Goal: Information Seeking & Learning: Learn about a topic

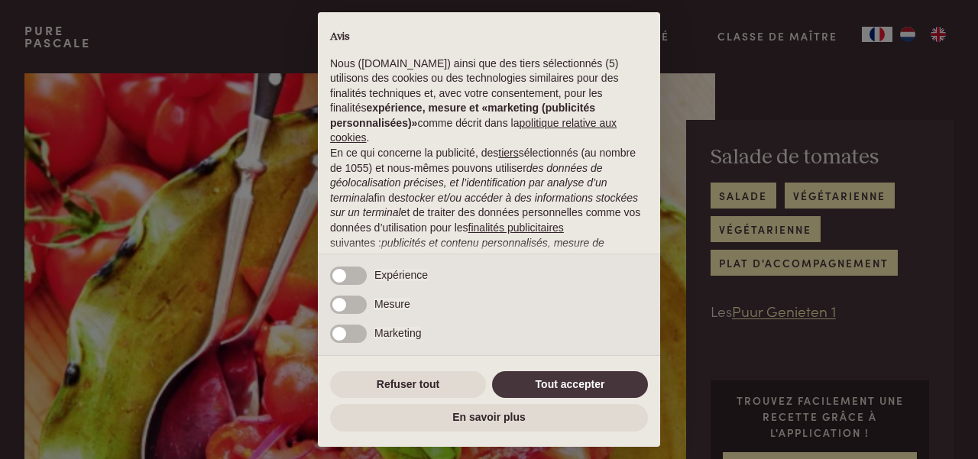
click at [770, 311] on div "× Avis Nous ([DOMAIN_NAME]) ainsi que des tiers sélectionnés (5) utilisons des …" at bounding box center [489, 229] width 978 height 459
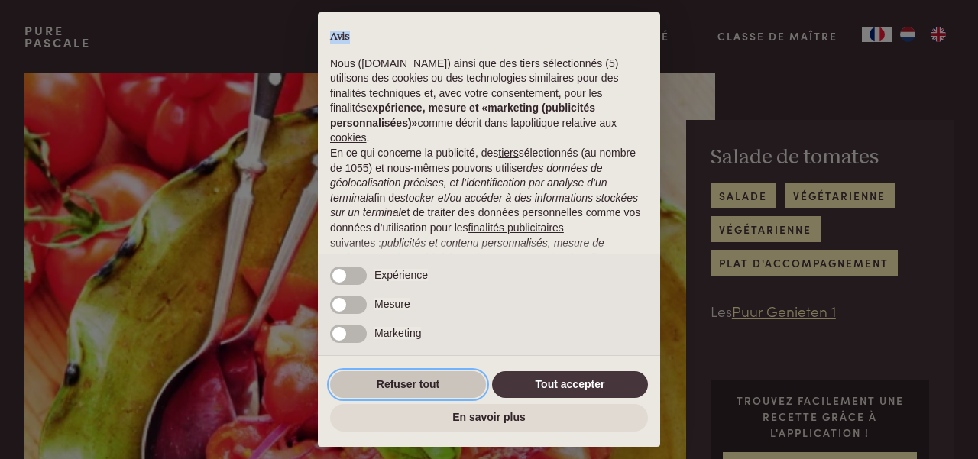
click at [463, 384] on button "Refuser tout" at bounding box center [408, 385] width 156 height 28
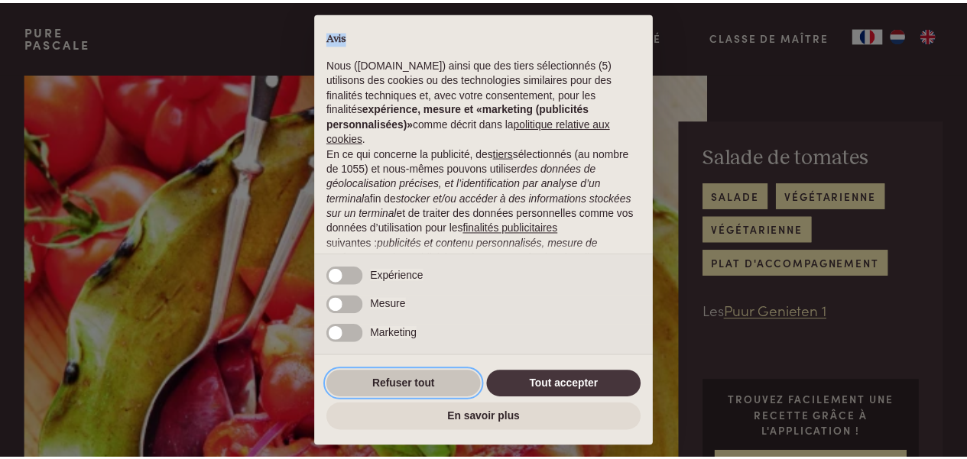
scroll to position [170, 0]
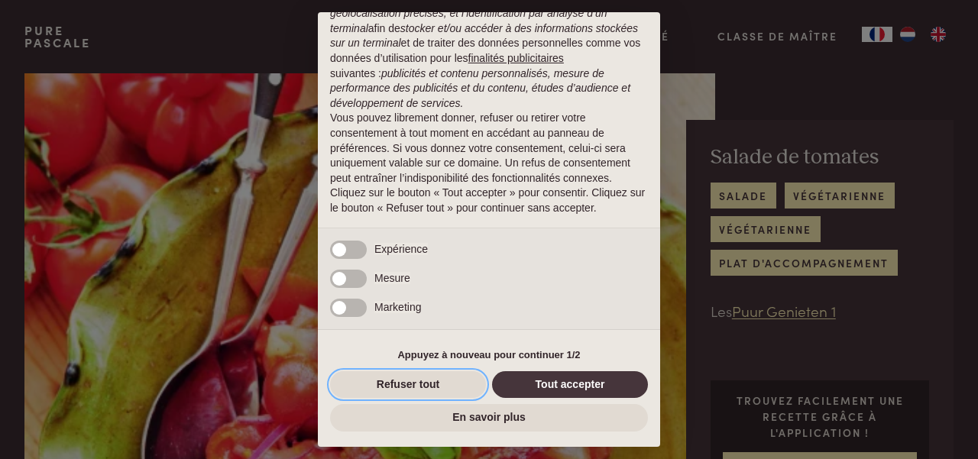
click at [373, 391] on button "Refuser tout" at bounding box center [408, 385] width 156 height 28
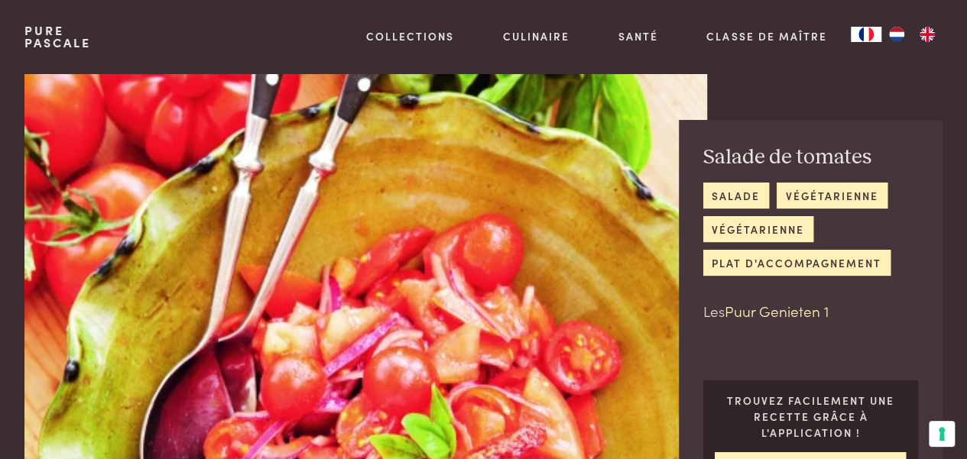
click at [757, 310] on link "Puur Genieten 1" at bounding box center [777, 310] width 104 height 21
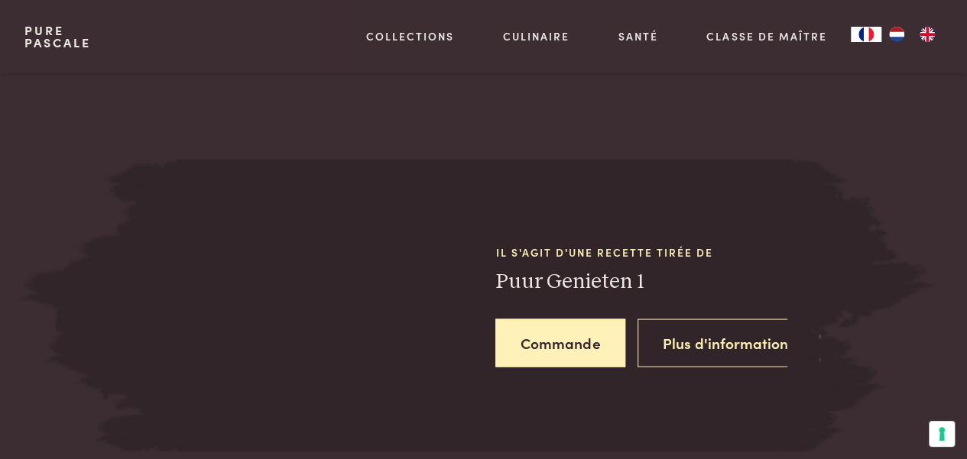
scroll to position [1324, 0]
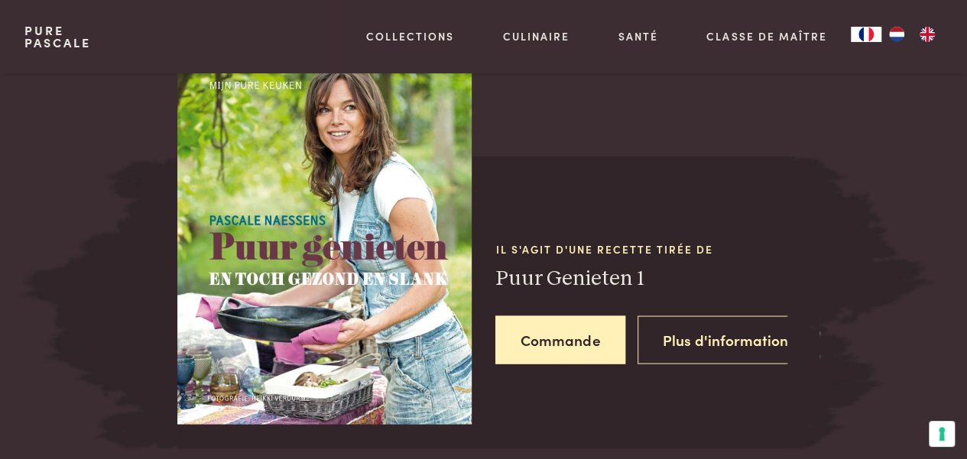
click at [535, 270] on h3 "Puur Genieten 1" at bounding box center [642, 278] width 294 height 27
drag, startPoint x: 590, startPoint y: 262, endPoint x: 590, endPoint y: 273, distance: 10.7
click at [590, 273] on h3 "Puur Genieten 1" at bounding box center [642, 278] width 294 height 27
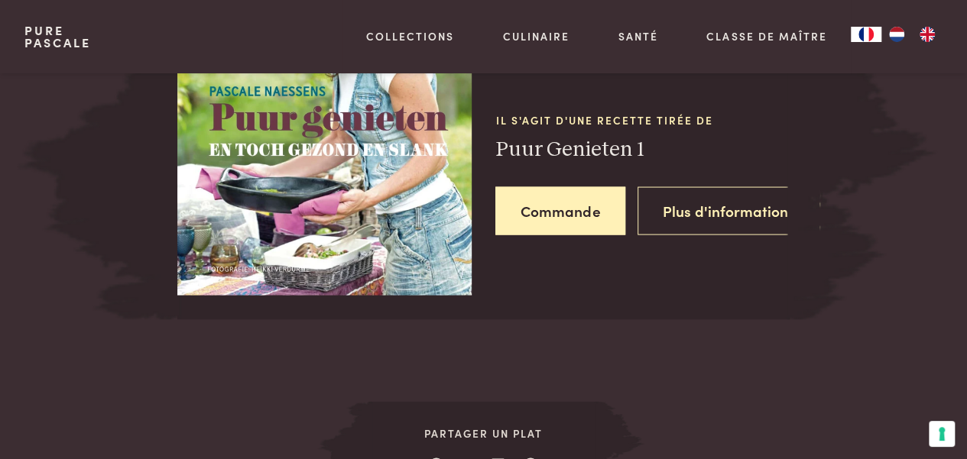
scroll to position [1400, 0]
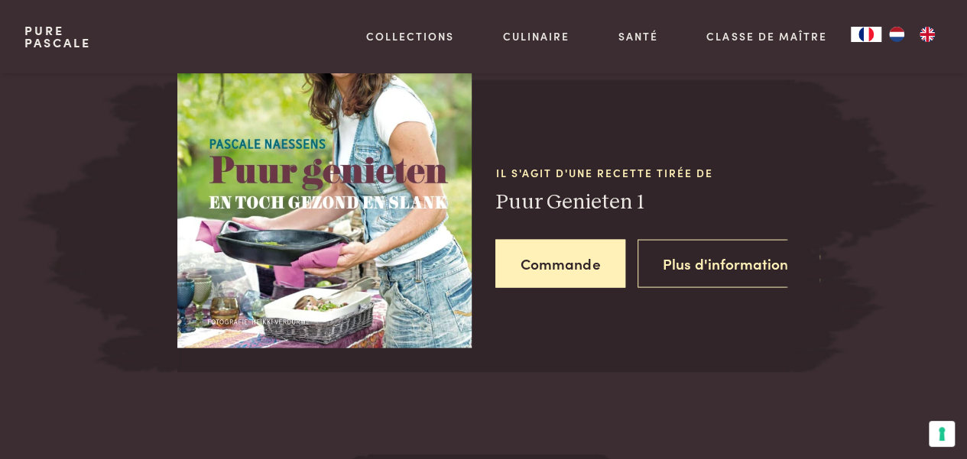
click at [576, 196] on h3 "Puur Genieten 1" at bounding box center [642, 202] width 294 height 27
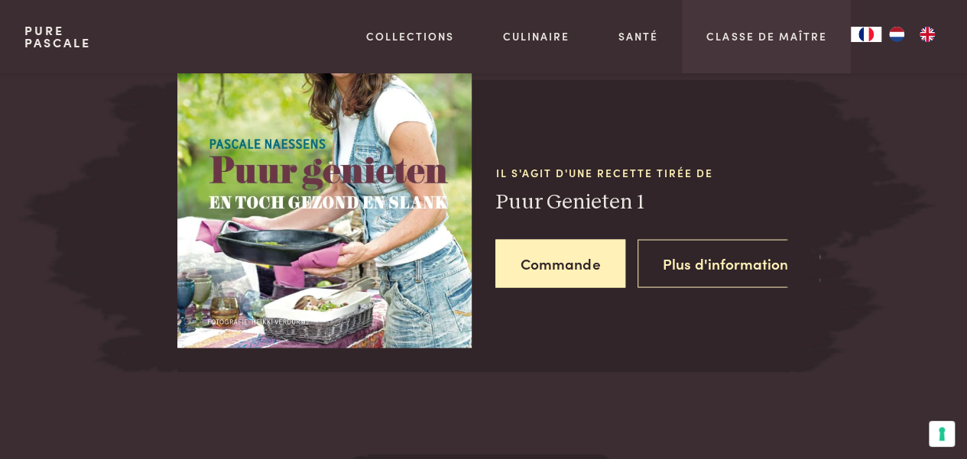
scroll to position [1324, 0]
